Goal: Use online tool/utility: Utilize a website feature to perform a specific function

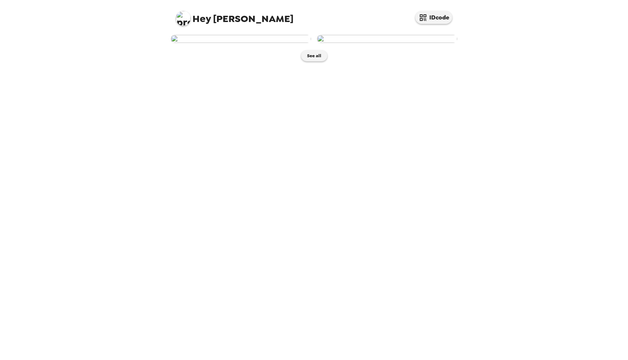
click at [265, 43] on img at bounding box center [241, 39] width 140 height 8
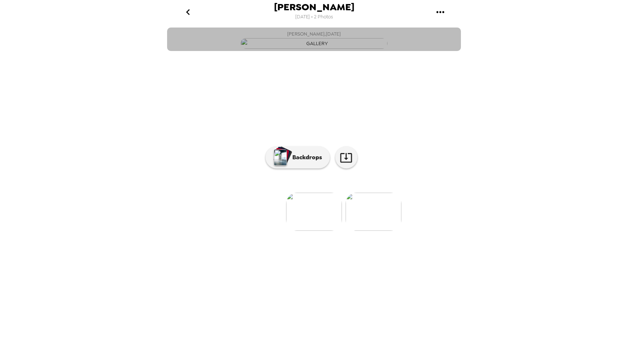
click at [333, 49] on img "button" at bounding box center [314, 43] width 147 height 11
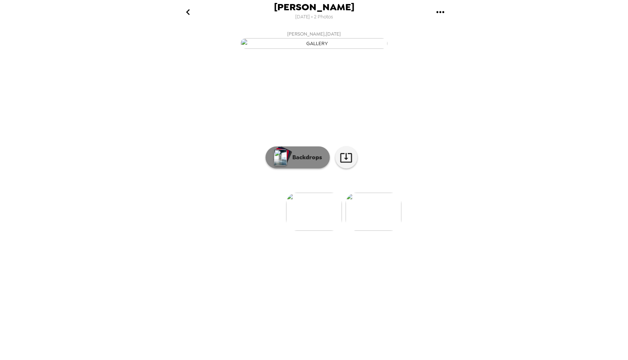
click at [294, 162] on p "Backdrops" at bounding box center [305, 157] width 33 height 9
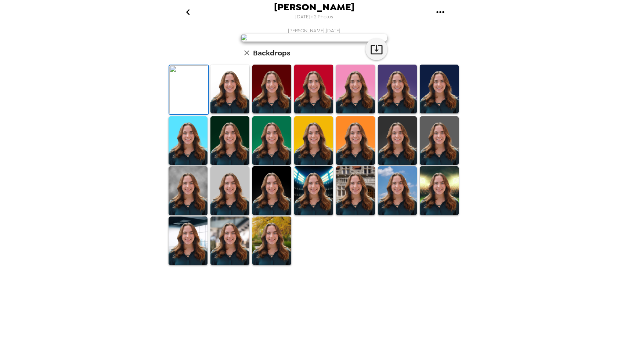
click at [308, 114] on img at bounding box center [313, 89] width 39 height 49
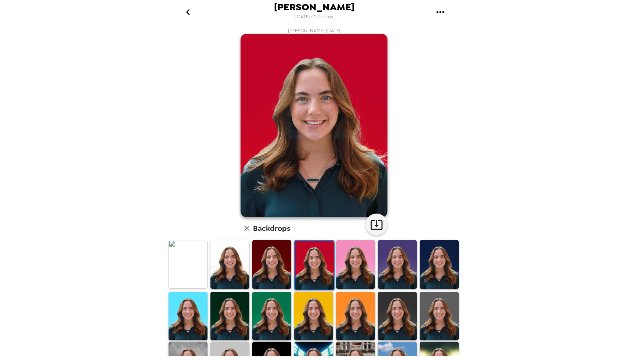
click at [280, 268] on img at bounding box center [271, 264] width 39 height 49
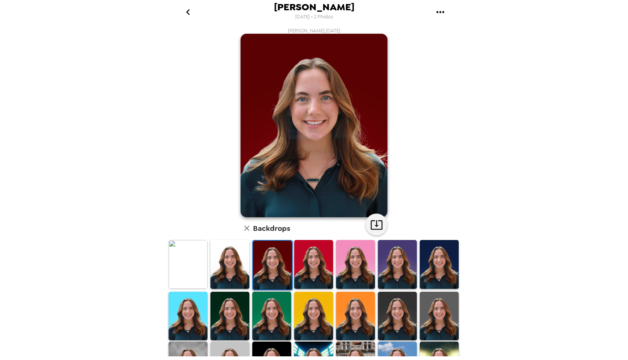
click at [242, 263] on img at bounding box center [230, 264] width 39 height 49
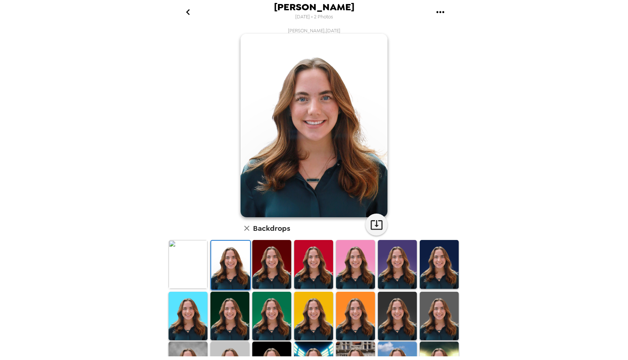
click at [287, 270] on img at bounding box center [271, 264] width 39 height 49
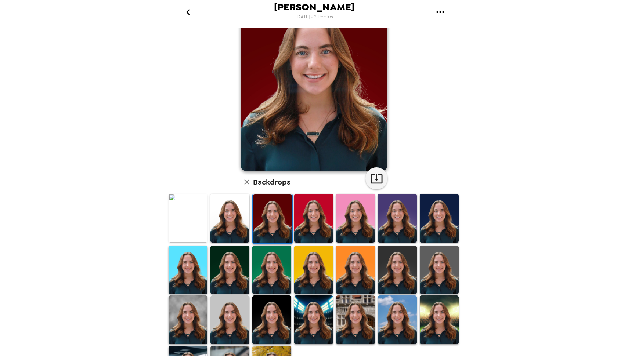
scroll to position [47, 0]
click at [246, 284] on img at bounding box center [230, 269] width 39 height 49
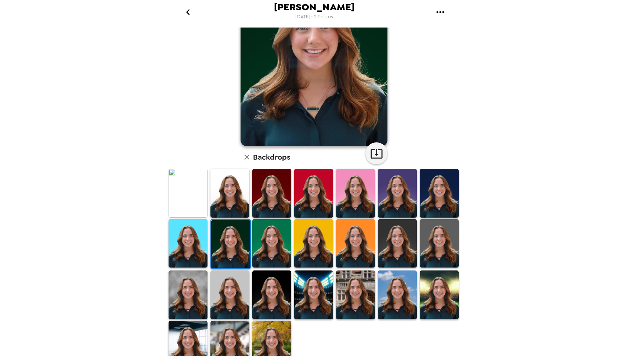
scroll to position [73, 0]
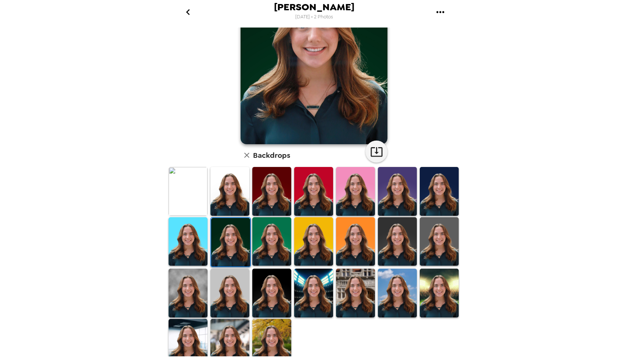
click at [406, 223] on img at bounding box center [397, 242] width 39 height 49
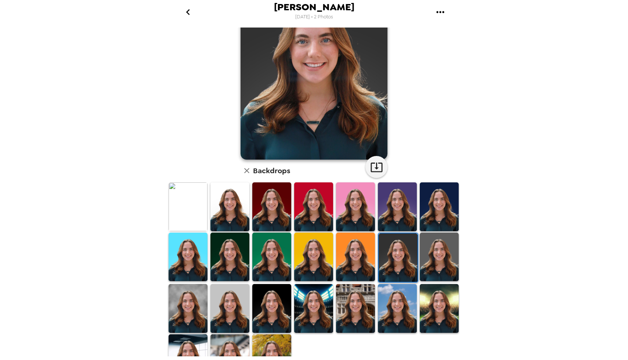
scroll to position [58, 0]
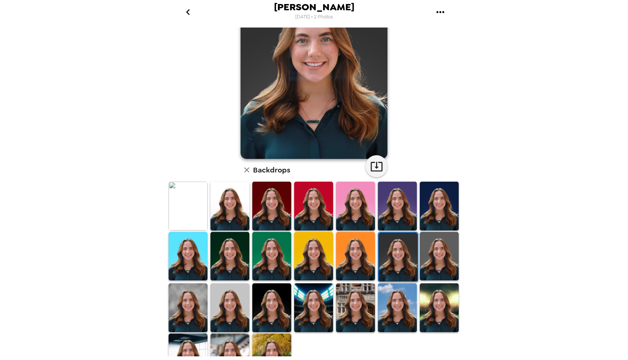
click at [191, 311] on img at bounding box center [188, 308] width 39 height 49
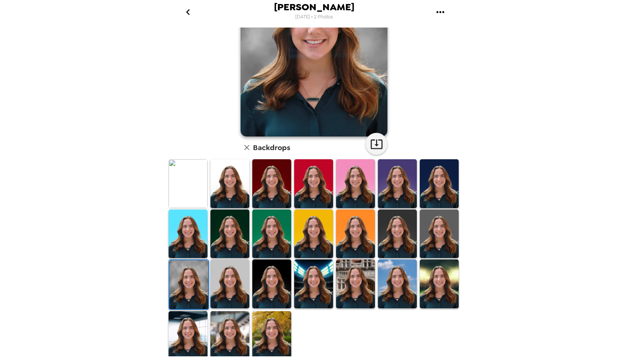
scroll to position [83, 0]
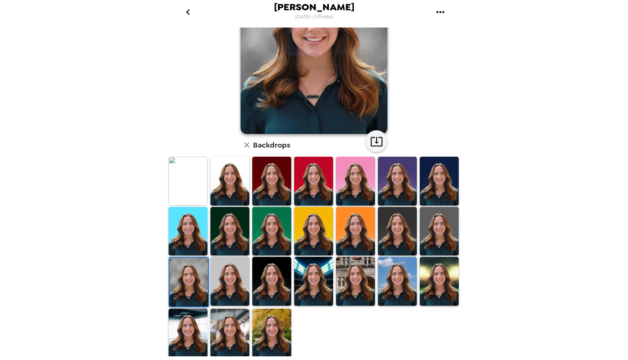
click at [431, 284] on img at bounding box center [439, 281] width 39 height 49
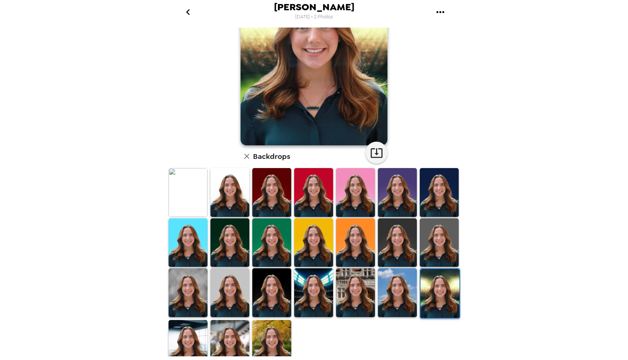
scroll to position [76, 0]
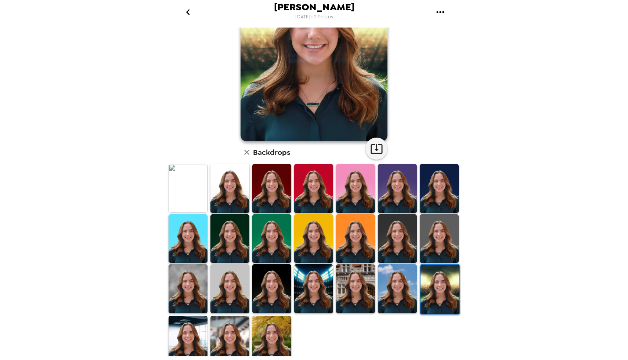
click at [319, 299] on img at bounding box center [313, 289] width 39 height 49
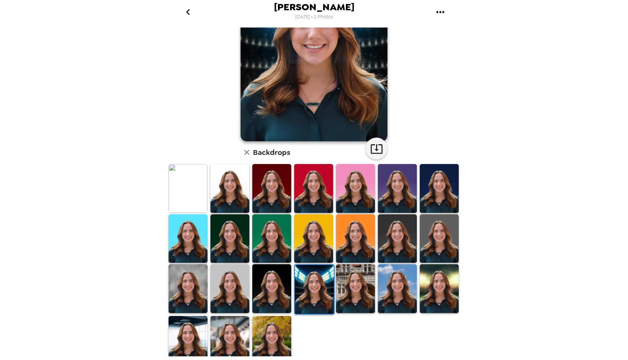
click at [357, 298] on img at bounding box center [355, 289] width 39 height 49
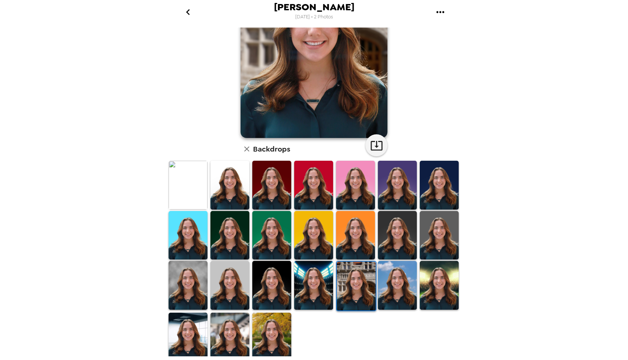
scroll to position [80, 0]
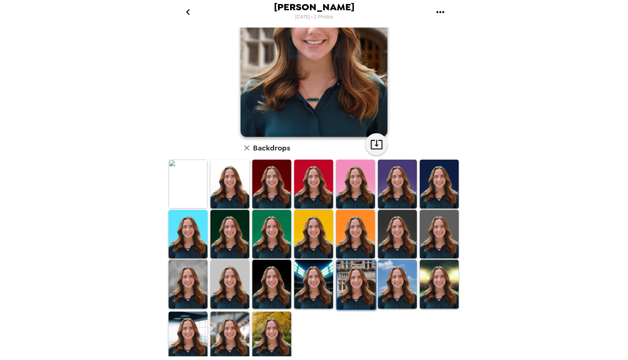
click at [273, 319] on img at bounding box center [271, 336] width 39 height 49
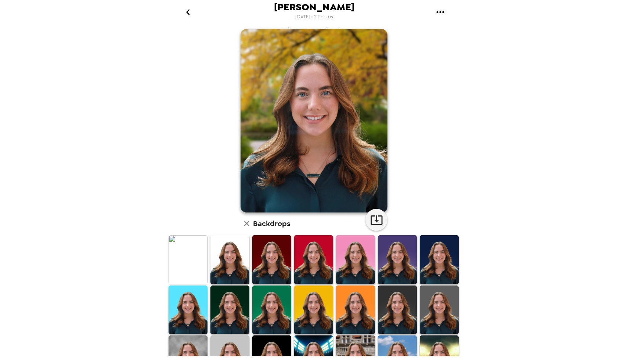
scroll to position [0, 0]
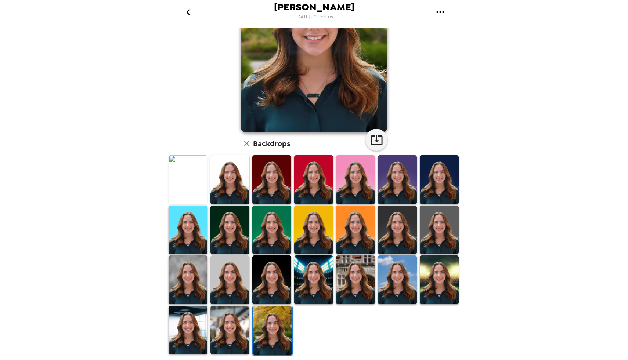
click at [221, 330] on img at bounding box center [230, 330] width 39 height 49
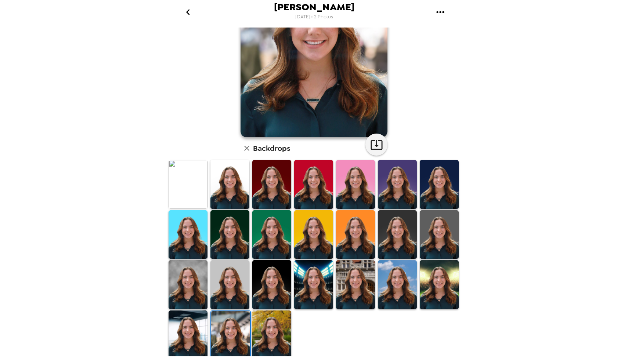
scroll to position [85, 0]
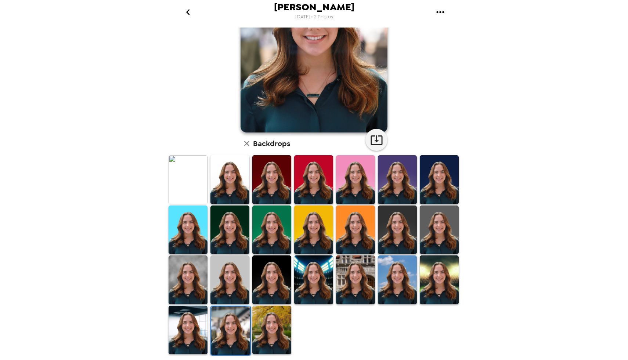
click at [203, 317] on img at bounding box center [188, 330] width 39 height 49
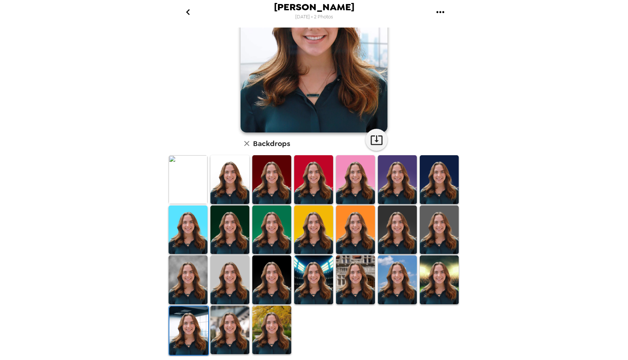
click at [364, 293] on img at bounding box center [355, 280] width 39 height 49
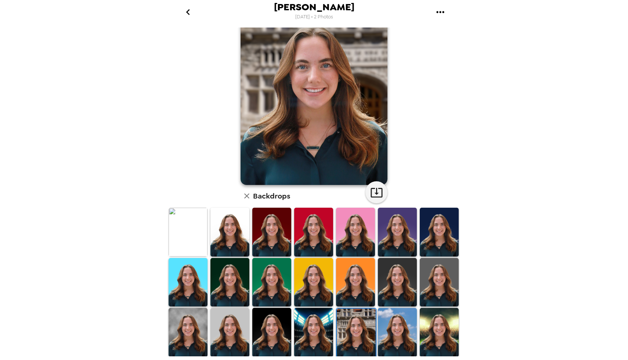
scroll to position [41, 0]
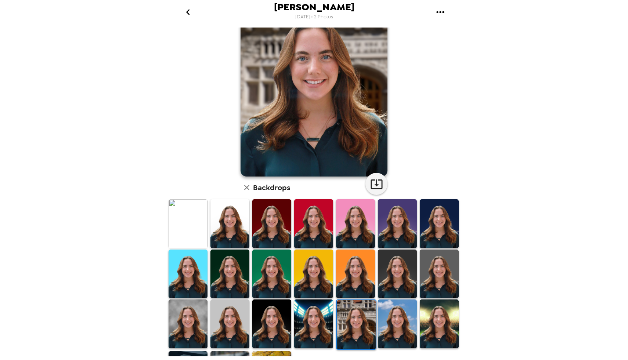
click at [192, 223] on img at bounding box center [188, 224] width 39 height 49
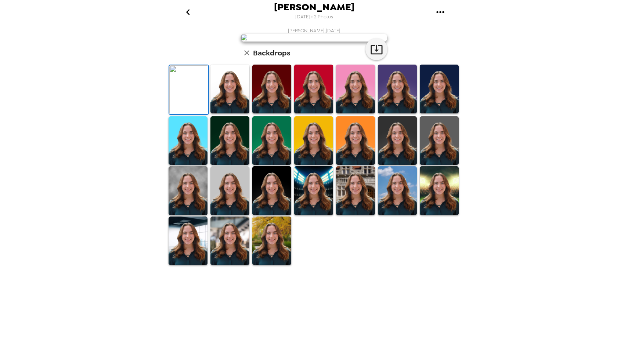
scroll to position [0, 0]
click at [302, 42] on img at bounding box center [314, 38] width 147 height 8
click at [257, 114] on img at bounding box center [271, 89] width 39 height 49
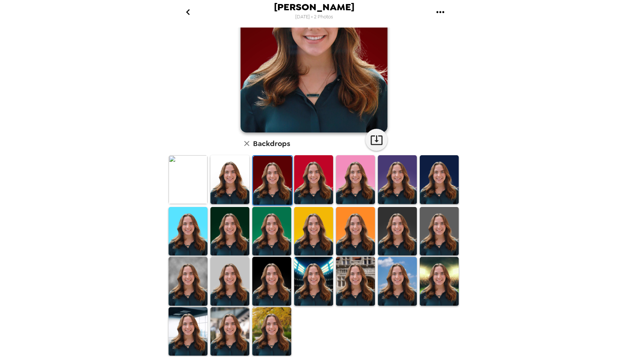
click at [191, 290] on img at bounding box center [188, 281] width 39 height 49
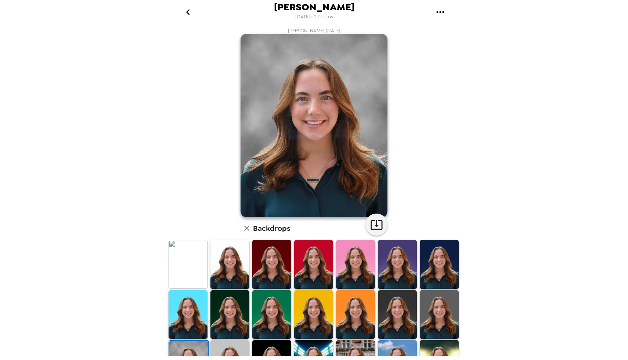
click at [296, 156] on img at bounding box center [314, 126] width 147 height 184
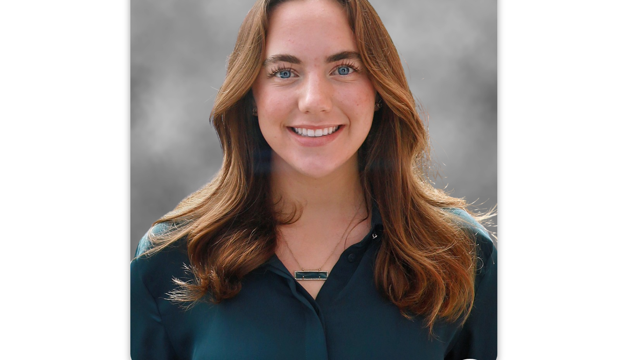
scroll to position [33, 0]
